Goal: Task Accomplishment & Management: Use online tool/utility

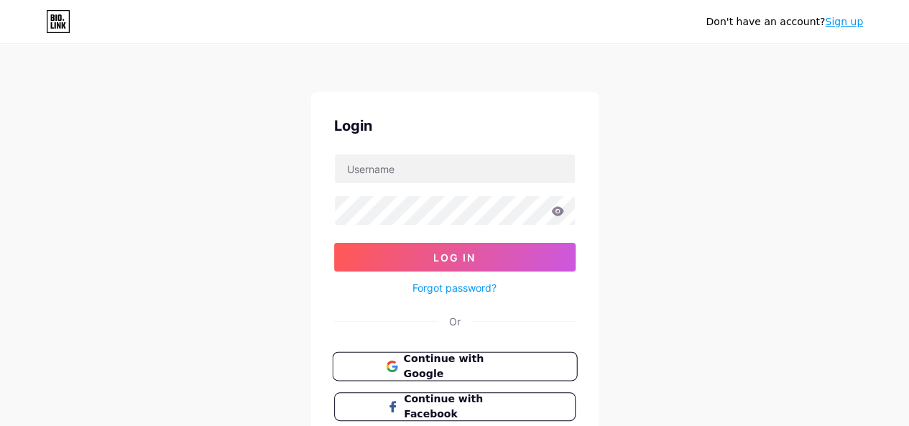
click at [405, 362] on span "Continue with Google" at bounding box center [463, 367] width 120 height 31
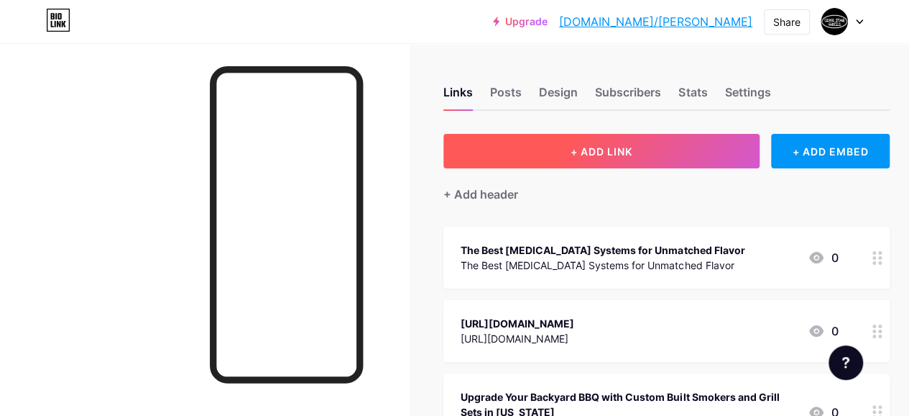
click at [565, 154] on button "+ ADD LINK" at bounding box center [602, 151] width 316 height 35
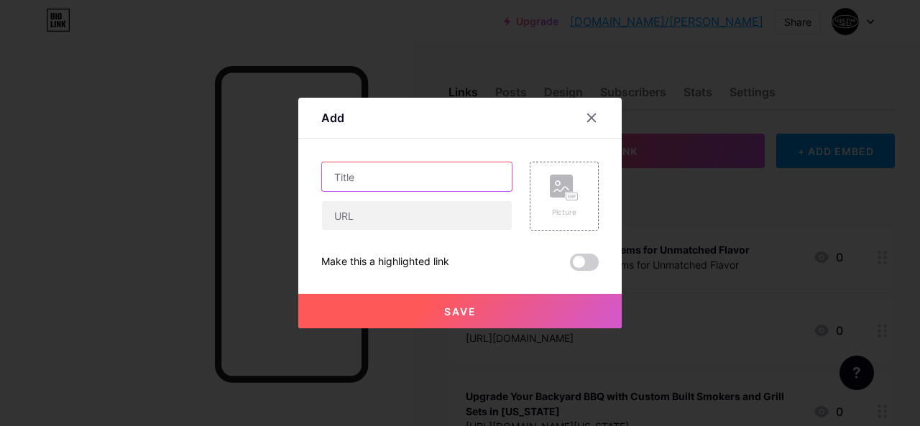
click at [428, 175] on input "text" at bounding box center [417, 176] width 190 height 29
paste input "WHAT MAKES CUSTOM OUTDOOR GRILLS AND CUSTOM BUILT SMOKERS PERFECT CHOICES?"
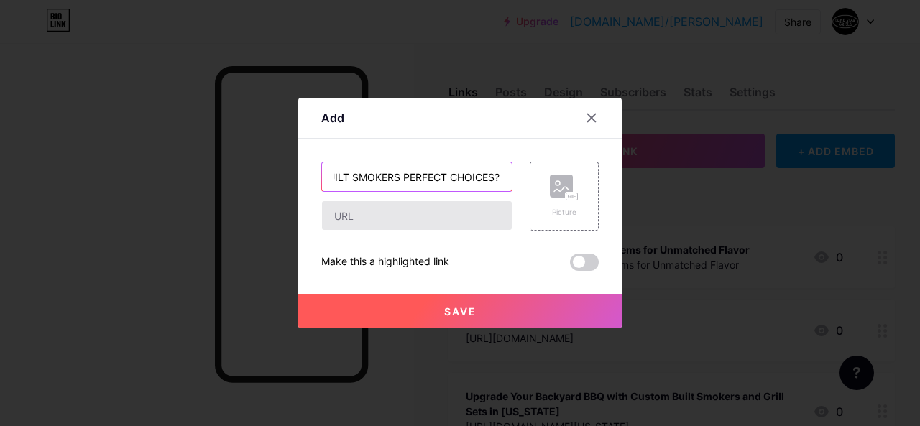
type input "WHAT MAKES CUSTOM OUTDOOR GRILLS AND CUSTOM BUILT SMOKERS PERFECT CHOICES?"
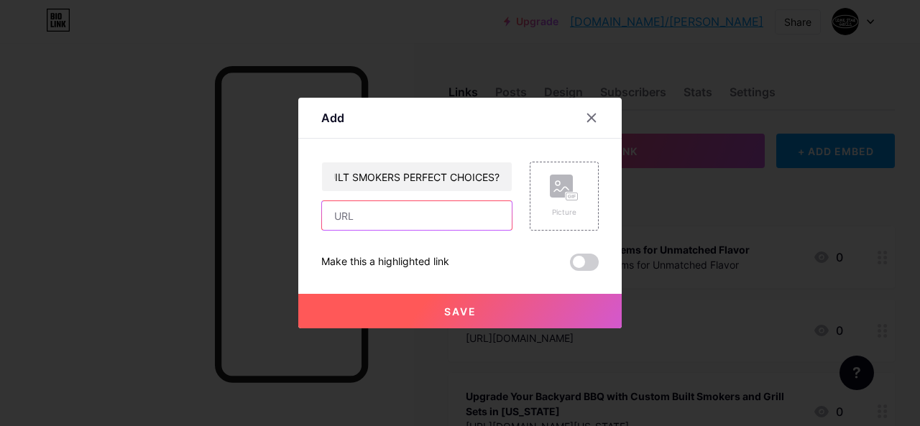
drag, startPoint x: 357, startPoint y: 224, endPoint x: 426, endPoint y: 191, distance: 77.2
click at [357, 224] on input "text" at bounding box center [417, 215] width 190 height 29
paste input "[URL][DOMAIN_NAME]"
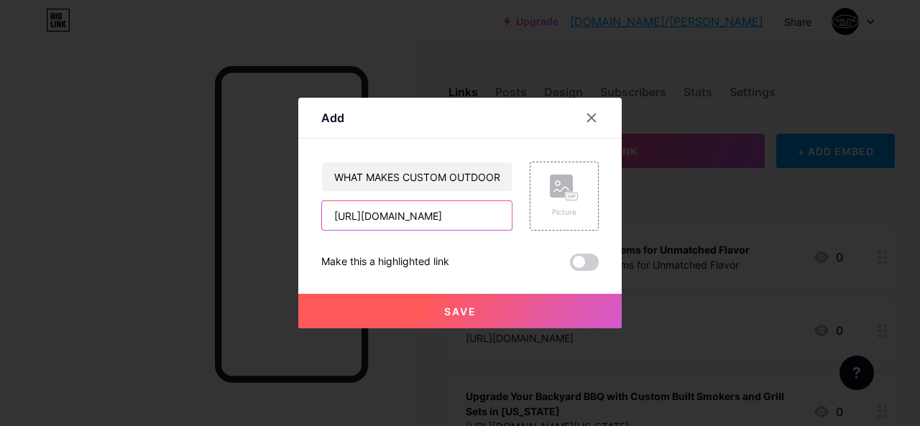
type input "[URL][DOMAIN_NAME]"
click at [405, 303] on button "Save" at bounding box center [460, 311] width 324 height 35
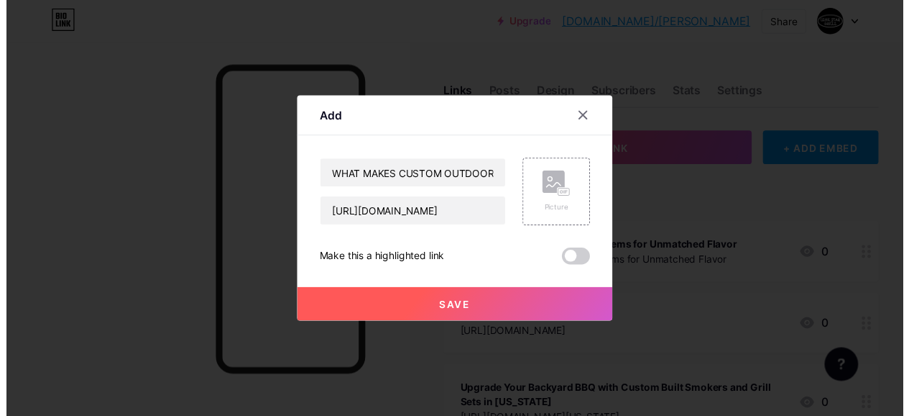
scroll to position [0, 0]
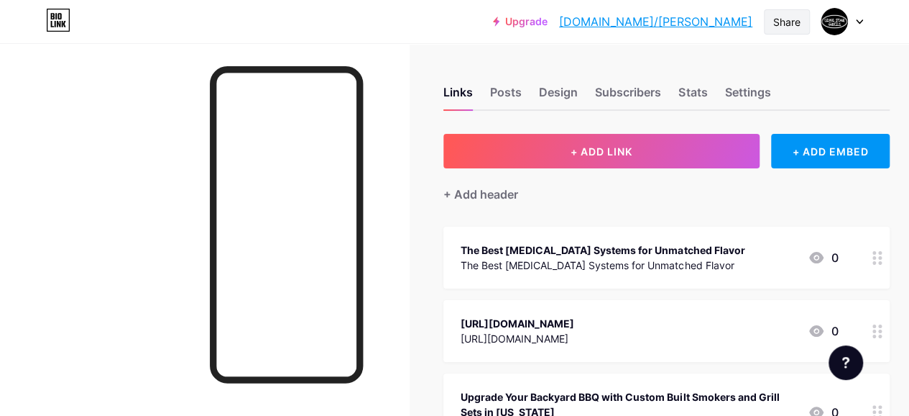
click at [777, 24] on div "Share" at bounding box center [787, 21] width 27 height 15
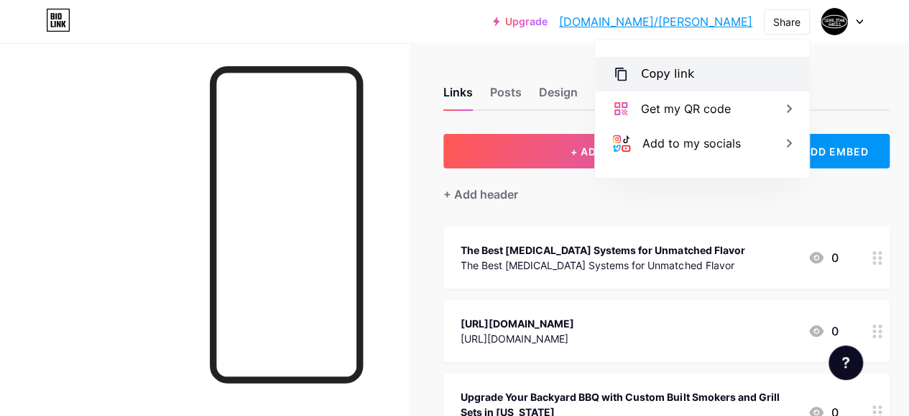
click at [658, 65] on div "Copy link" at bounding box center [667, 73] width 53 height 17
